Goal: Transaction & Acquisition: Obtain resource

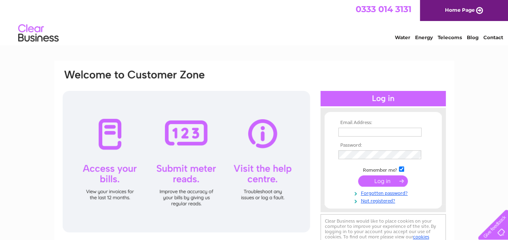
type input "[EMAIL_ADDRESS][DOMAIN_NAME]"
click at [379, 180] on input "submit" at bounding box center [383, 181] width 50 height 11
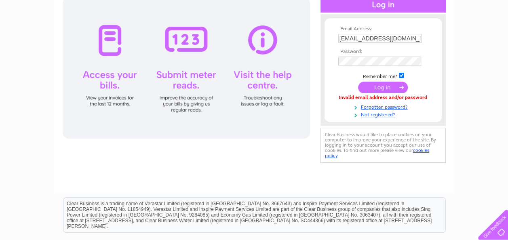
scroll to position [95, 0]
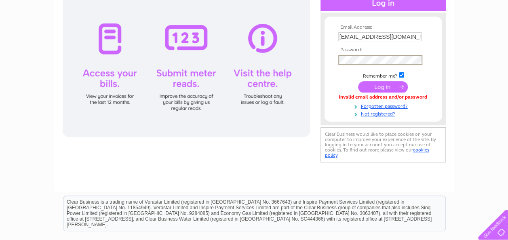
click at [358, 81] on input "submit" at bounding box center [383, 86] width 50 height 11
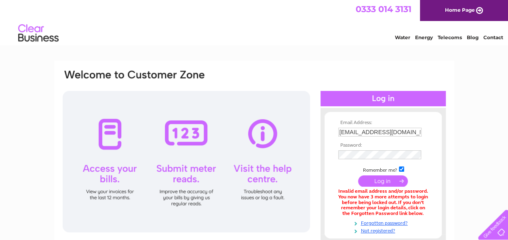
drag, startPoint x: 385, startPoint y: 180, endPoint x: 303, endPoint y: 134, distance: 94.0
click at [303, 134] on div at bounding box center [187, 162] width 248 height 142
click at [385, 180] on input "submit" at bounding box center [383, 181] width 50 height 11
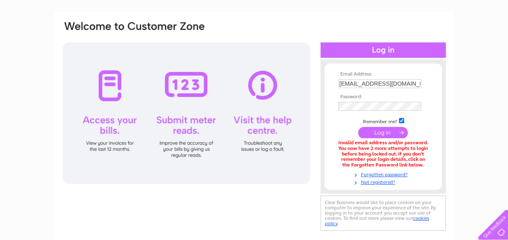
scroll to position [49, 0]
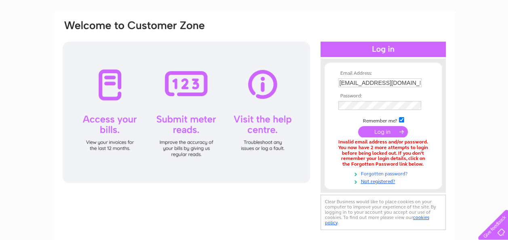
drag, startPoint x: 383, startPoint y: 172, endPoint x: 379, endPoint y: 173, distance: 4.1
click at [379, 173] on link "Forgotten password?" at bounding box center [385, 173] width 92 height 8
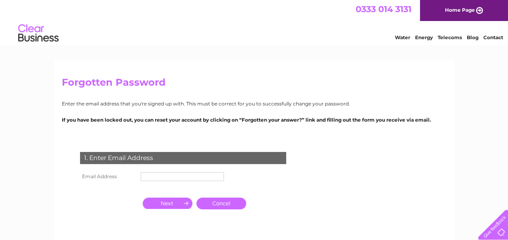
click at [152, 177] on input "text" at bounding box center [182, 176] width 83 height 9
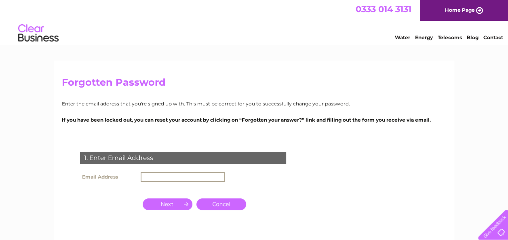
type input "clann81@yahoo.com"
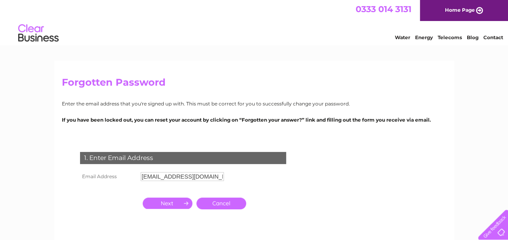
click at [194, 101] on p "Enter the email address that you're signed up with. This must be correct for yo…" at bounding box center [254, 104] width 385 height 8
click at [168, 201] on input "button" at bounding box center [168, 203] width 50 height 11
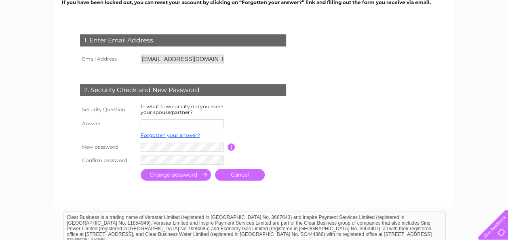
scroll to position [118, 0]
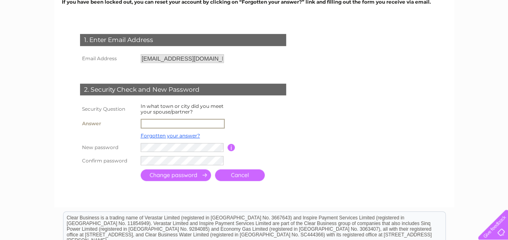
click at [151, 121] on input "text" at bounding box center [183, 124] width 84 height 10
type input "castle douglas"
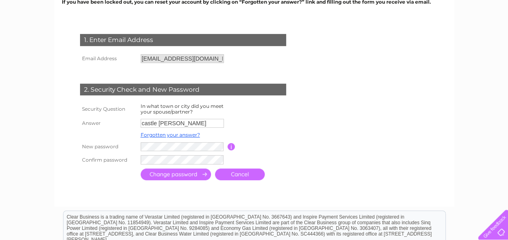
drag, startPoint x: 156, startPoint y: 124, endPoint x: 97, endPoint y: 176, distance: 78.0
click at [97, 176] on th at bounding box center [108, 175] width 61 height 16
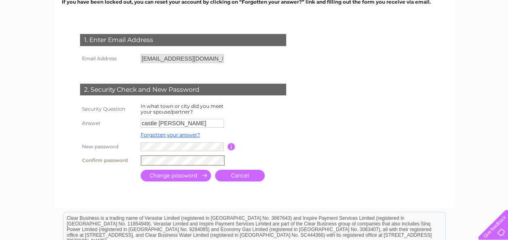
click at [151, 176] on input "submit" at bounding box center [176, 176] width 70 height 12
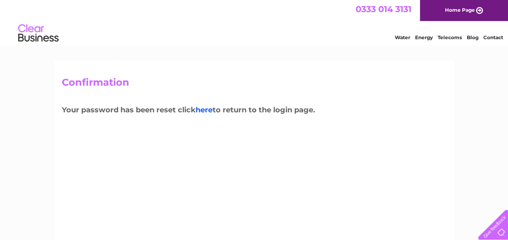
click at [209, 111] on link "here" at bounding box center [204, 110] width 17 height 9
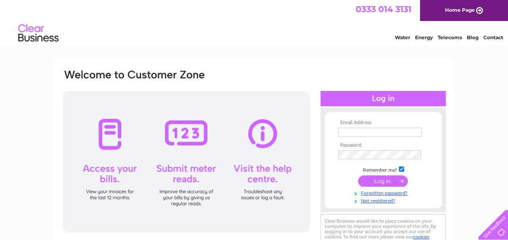
type input "[EMAIL_ADDRESS][DOMAIN_NAME]"
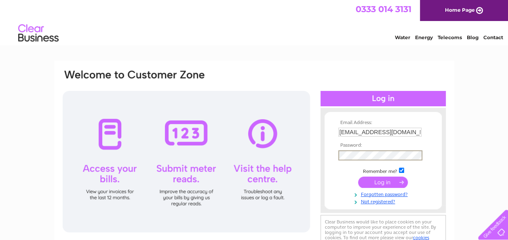
click at [358, 177] on input "submit" at bounding box center [383, 182] width 50 height 11
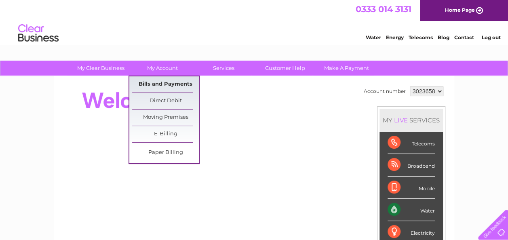
click at [149, 79] on link "Bills and Payments" at bounding box center [165, 84] width 67 height 16
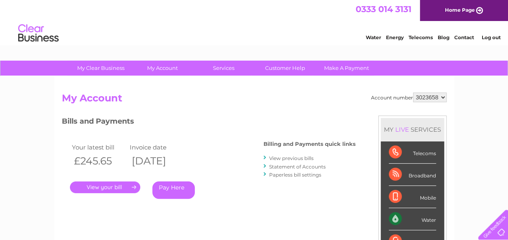
click at [279, 157] on link "View previous bills" at bounding box center [291, 158] width 44 height 6
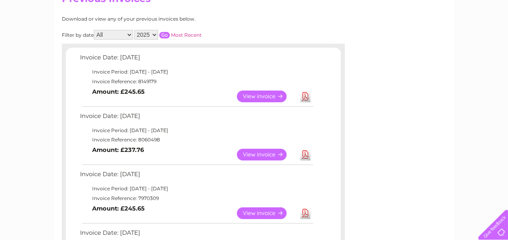
scroll to position [102, 0]
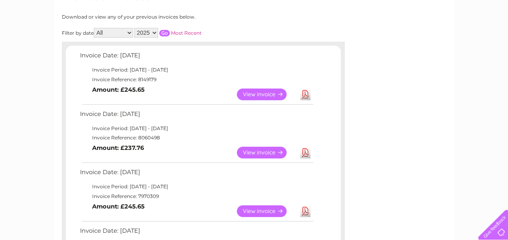
click at [266, 154] on link "View" at bounding box center [266, 153] width 59 height 12
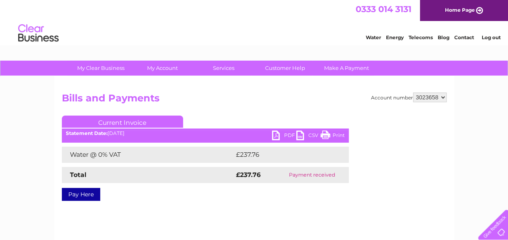
click at [278, 133] on link "PDF" at bounding box center [284, 137] width 24 height 12
